Goal: Task Accomplishment & Management: Use online tool/utility

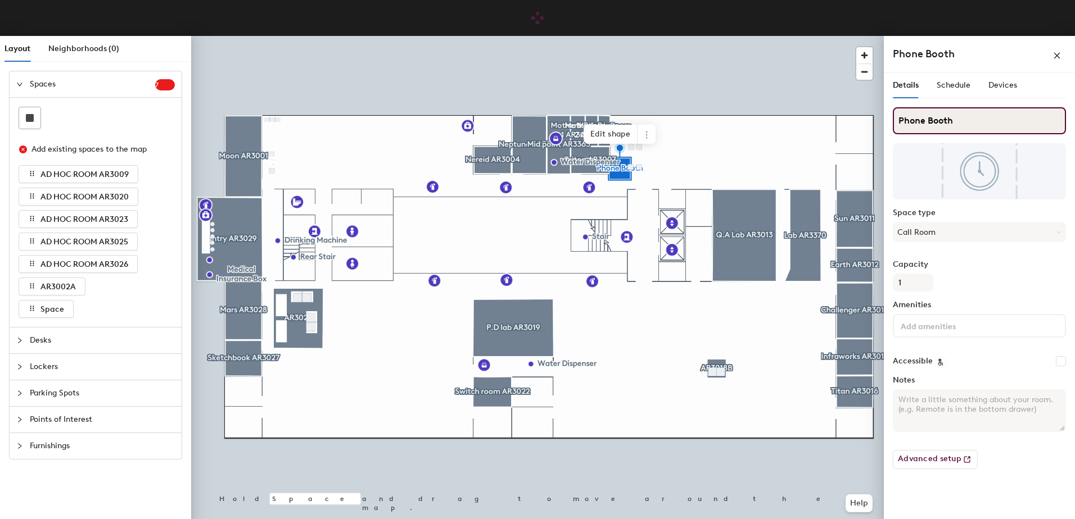
click at [999, 119] on input "Phone Booth" at bounding box center [979, 120] width 173 height 27
type input "Phone Booth AW3198"
click at [961, 76] on div "Schedule" at bounding box center [953, 86] width 34 height 26
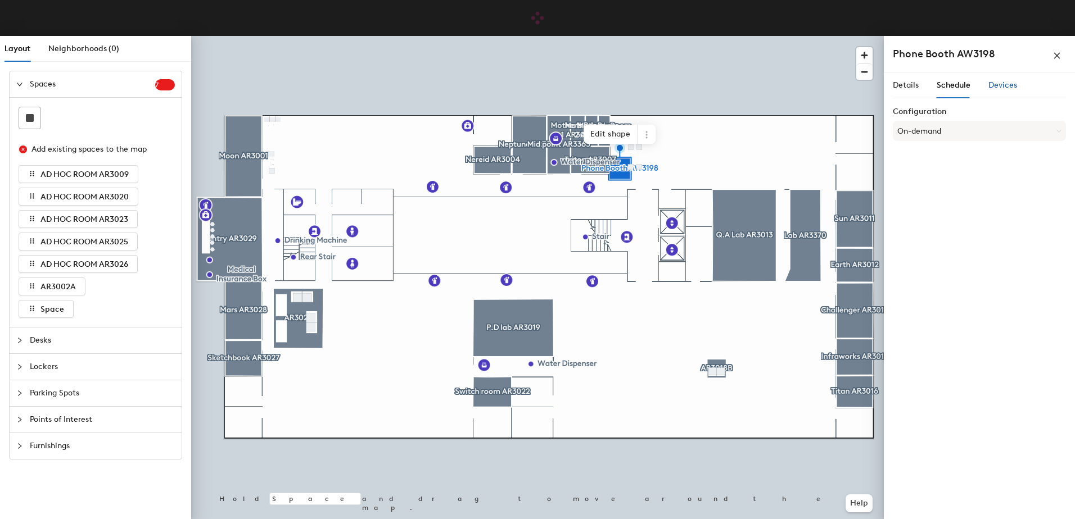
click at [1002, 84] on span "Devices" at bounding box center [1002, 85] width 29 height 10
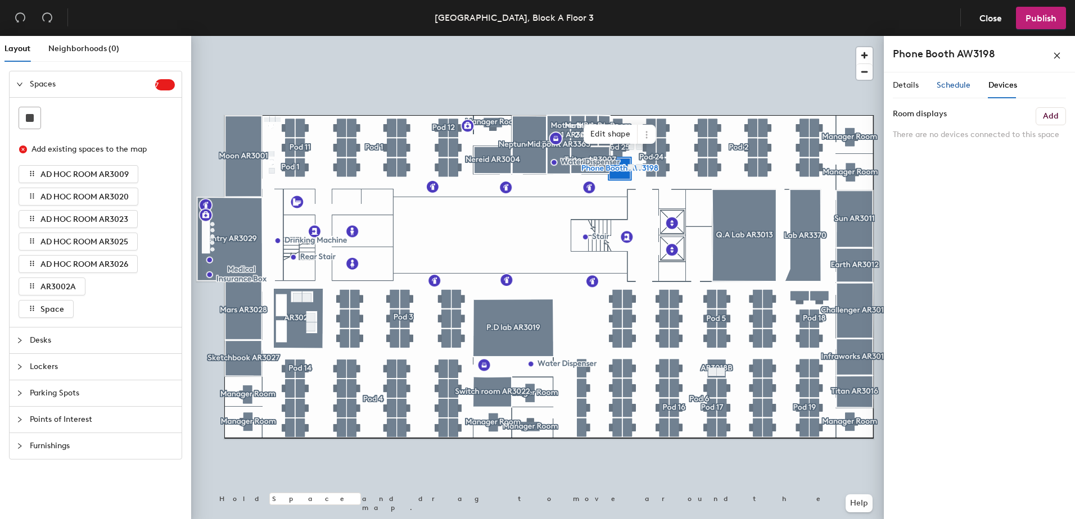
click at [963, 89] on span "Schedule" at bounding box center [953, 85] width 34 height 10
click at [928, 134] on button "On-demand" at bounding box center [979, 131] width 173 height 20
click at [966, 112] on label "Configuration" at bounding box center [979, 111] width 173 height 9
click at [1031, 15] on span "Publish" at bounding box center [1040, 18] width 31 height 11
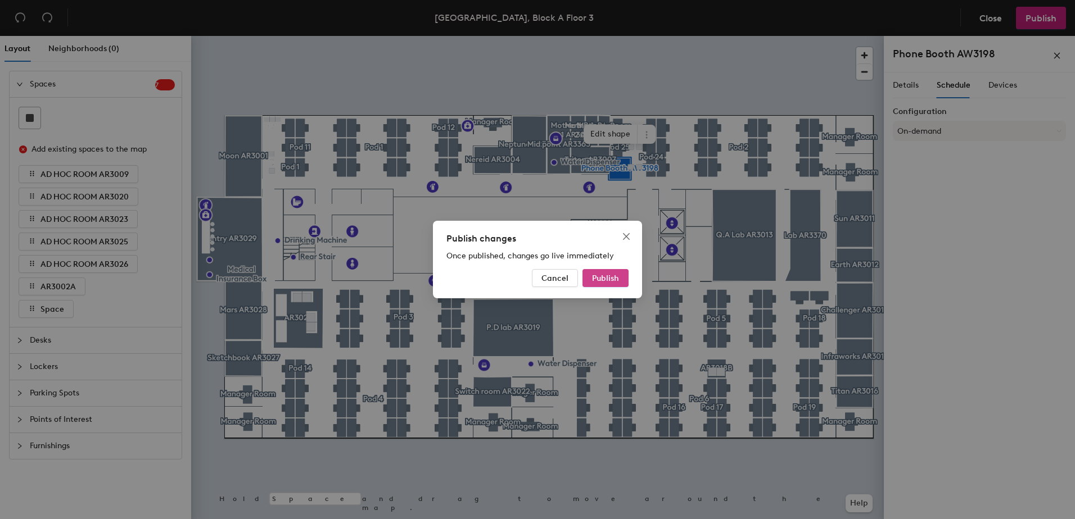
click at [616, 275] on span "Publish" at bounding box center [605, 279] width 27 height 10
